Goal: Task Accomplishment & Management: Manage account settings

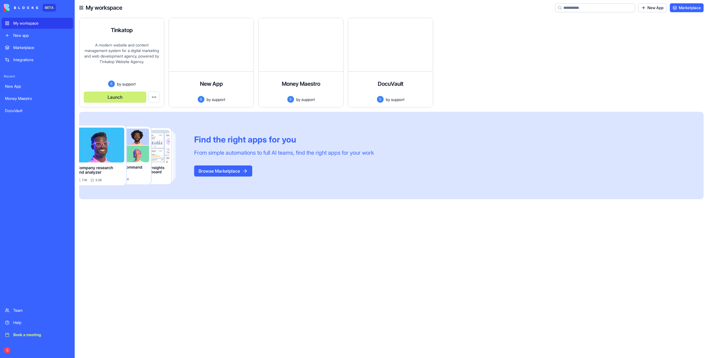
click at [135, 98] on button "Launch" at bounding box center [115, 97] width 62 height 11
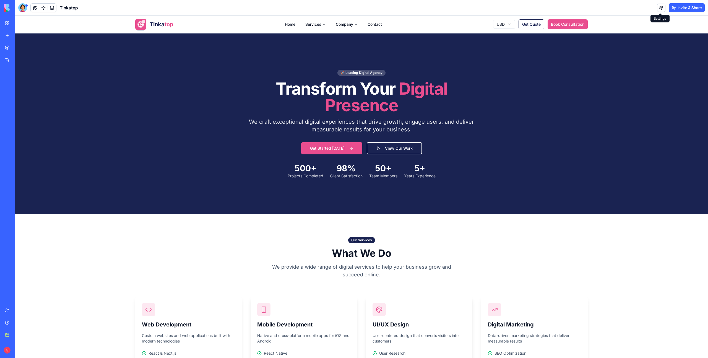
click at [660, 9] on link at bounding box center [661, 8] width 8 height 8
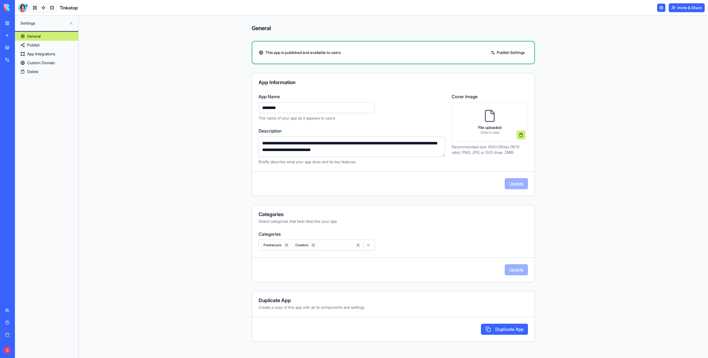
click at [56, 61] on link "Custom Domain" at bounding box center [46, 62] width 63 height 9
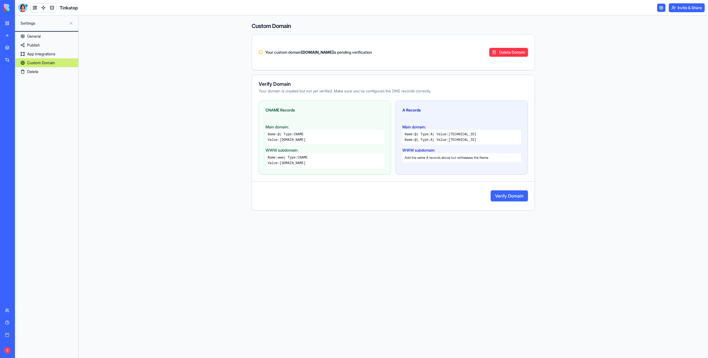
click at [20, 22] on div "My workspace" at bounding box center [16, 23] width 7 height 6
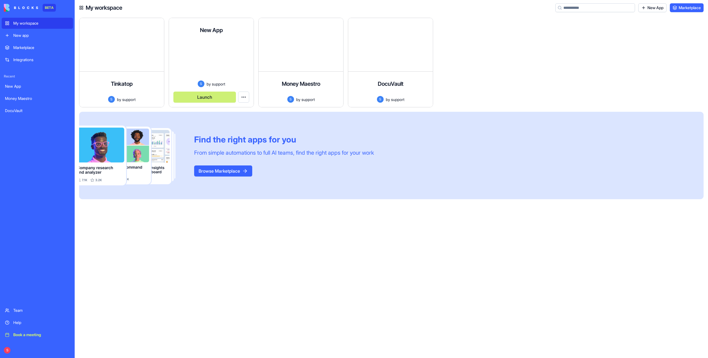
click at [197, 93] on button "Launch" at bounding box center [204, 97] width 62 height 11
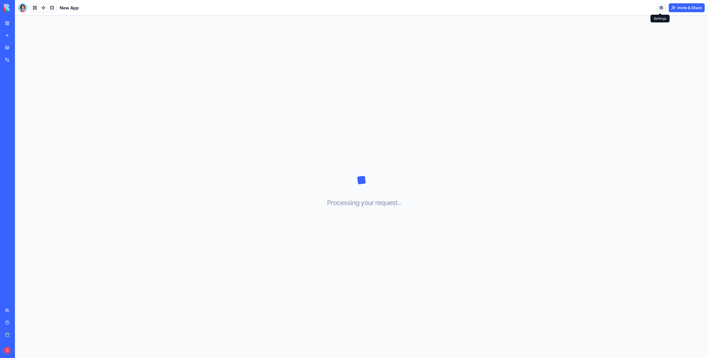
click at [657, 8] on link at bounding box center [661, 8] width 8 height 8
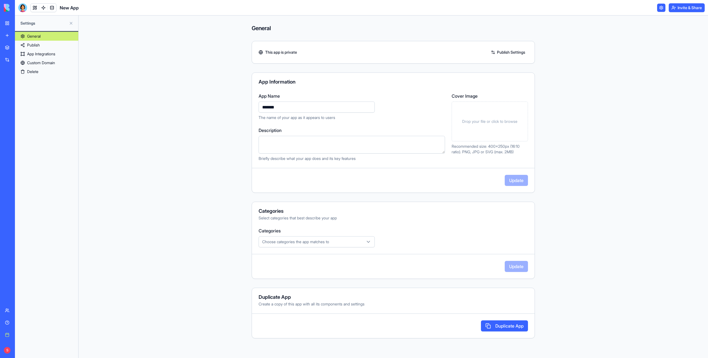
click at [43, 62] on link "Custom Domain" at bounding box center [46, 62] width 63 height 9
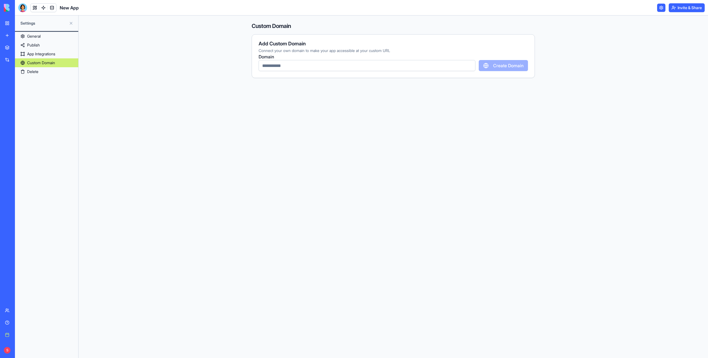
click at [8, 22] on link "My workspace" at bounding box center [13, 23] width 22 height 11
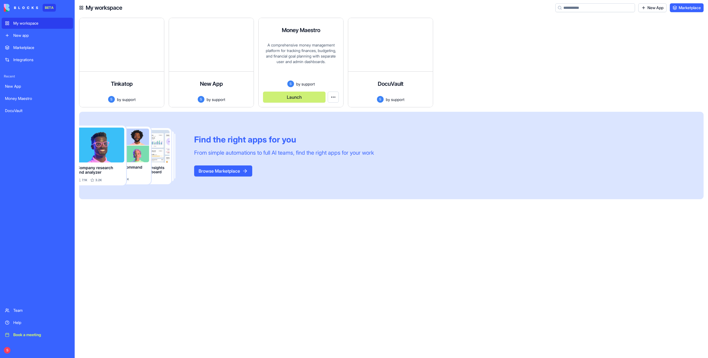
click at [301, 95] on button "Launch" at bounding box center [294, 97] width 62 height 11
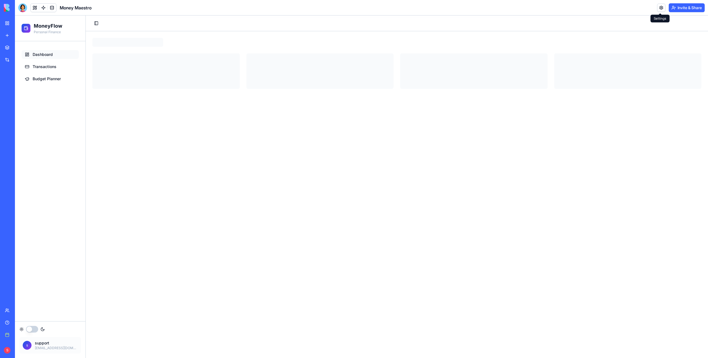
click at [662, 9] on link at bounding box center [661, 8] width 8 height 8
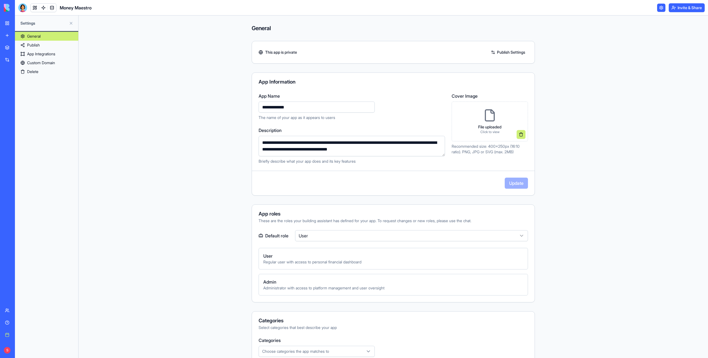
click at [39, 61] on link "Custom Domain" at bounding box center [46, 62] width 63 height 9
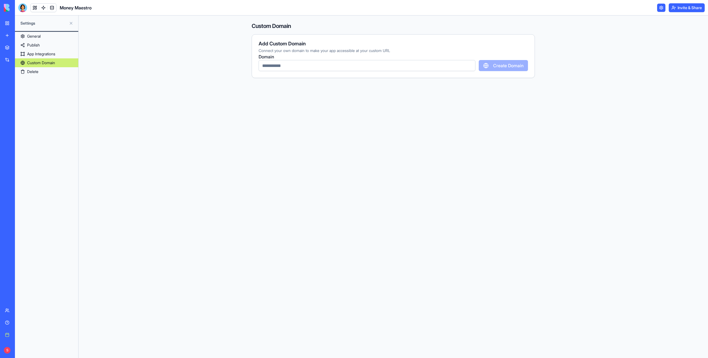
click at [20, 23] on div "My workspace" at bounding box center [16, 23] width 7 height 6
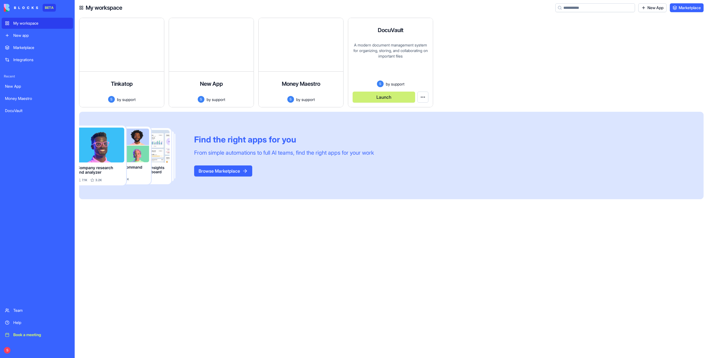
click at [382, 97] on button "Launch" at bounding box center [383, 97] width 62 height 11
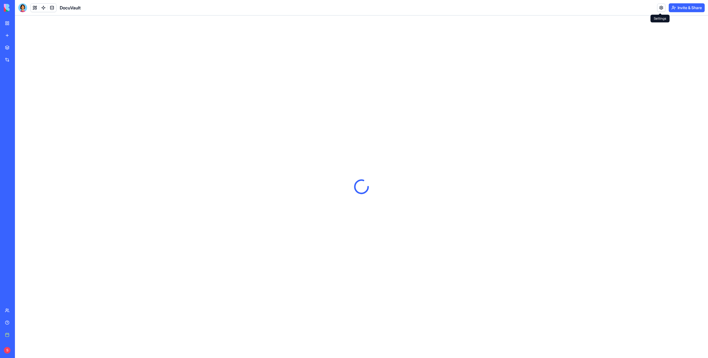
click at [660, 9] on link at bounding box center [661, 8] width 8 height 8
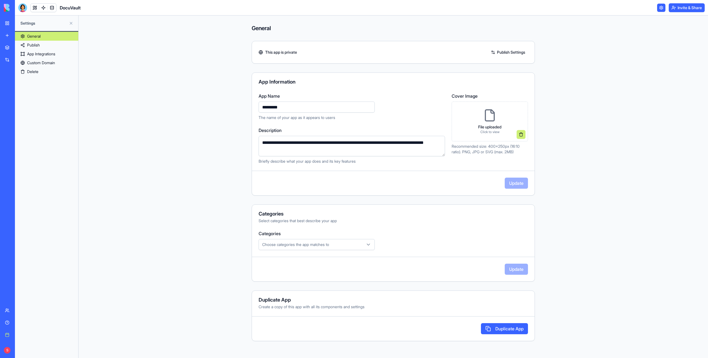
click at [35, 61] on link "Custom Domain" at bounding box center [46, 62] width 63 height 9
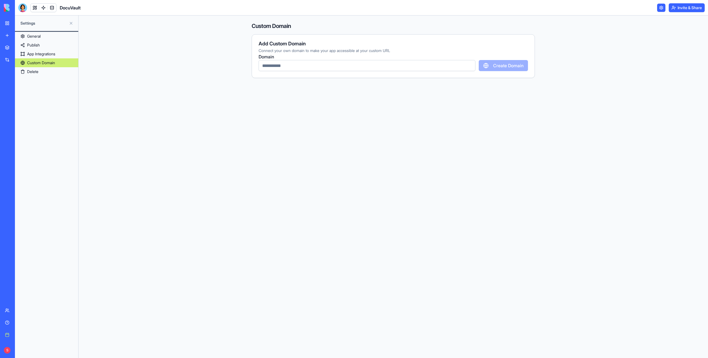
click at [20, 23] on div "My workspace" at bounding box center [16, 23] width 7 height 6
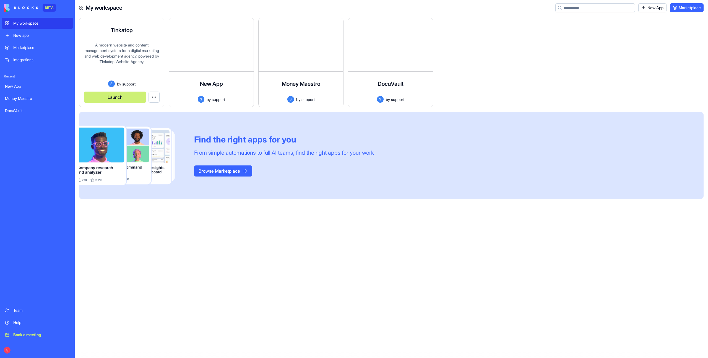
click at [110, 95] on button "Launch" at bounding box center [115, 97] width 62 height 11
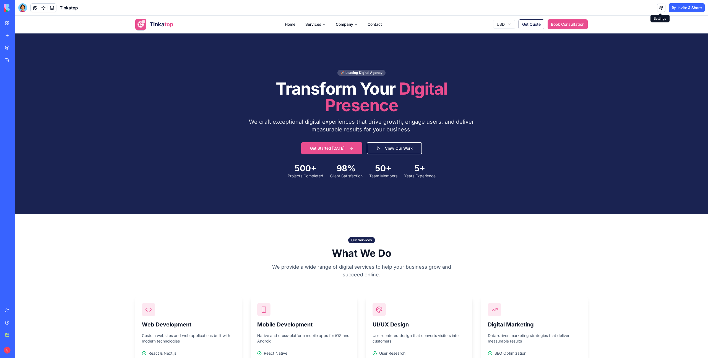
click at [661, 8] on link at bounding box center [661, 8] width 8 height 8
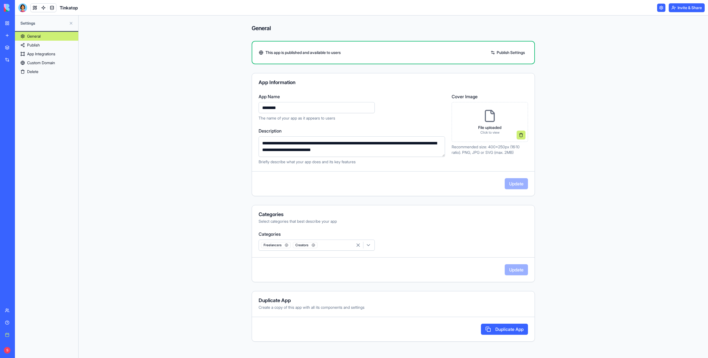
click at [55, 63] on link "Custom Domain" at bounding box center [46, 62] width 63 height 9
